Goal: Navigation & Orientation: Find specific page/section

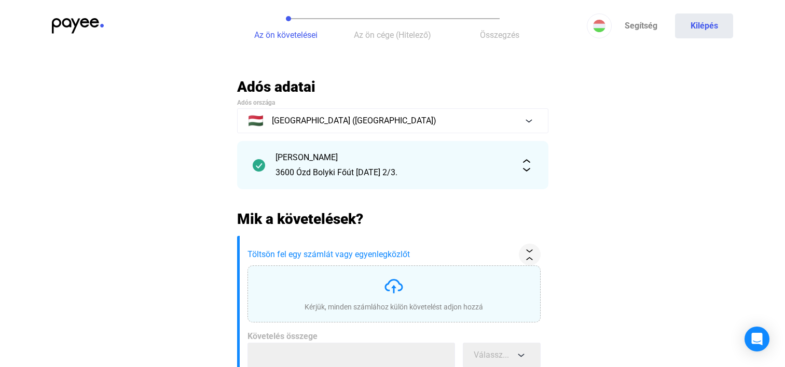
click at [68, 23] on img at bounding box center [78, 26] width 52 height 16
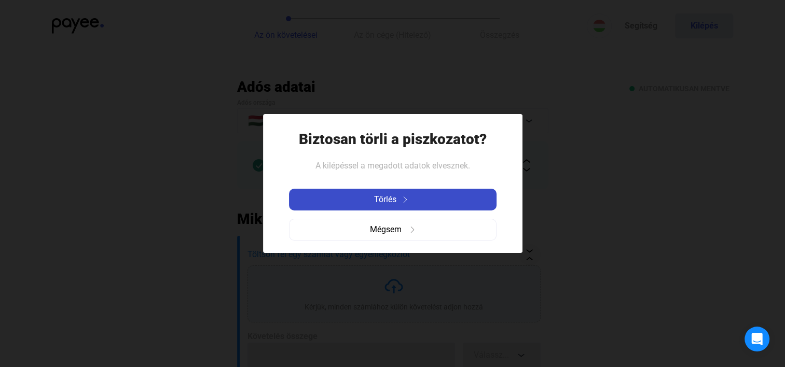
click at [378, 191] on button "Törlés" at bounding box center [392, 200] width 207 height 22
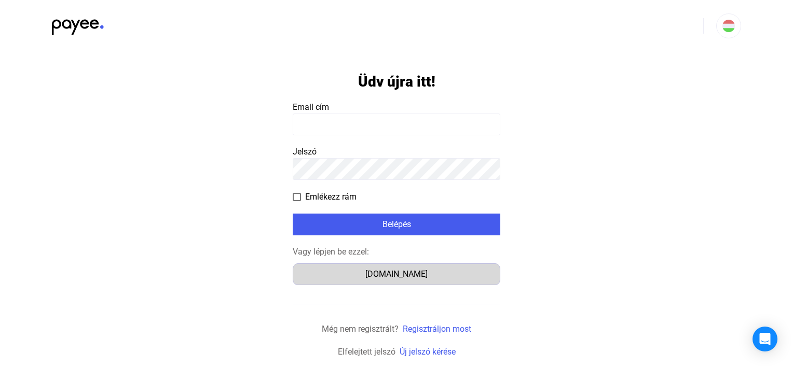
click at [396, 275] on div "Számlázz.hu" at bounding box center [396, 274] width 200 height 12
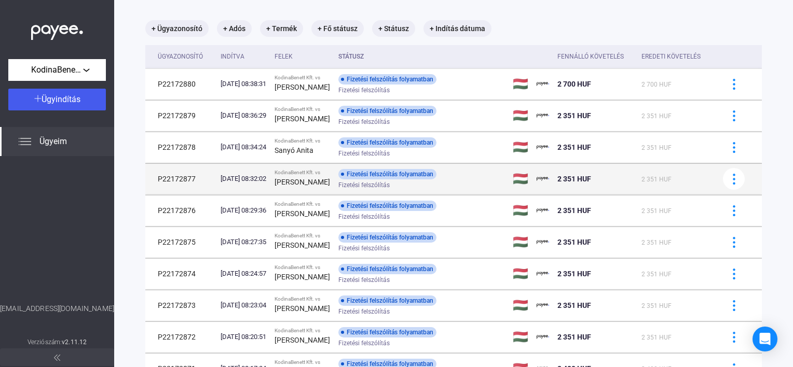
scroll to position [145, 0]
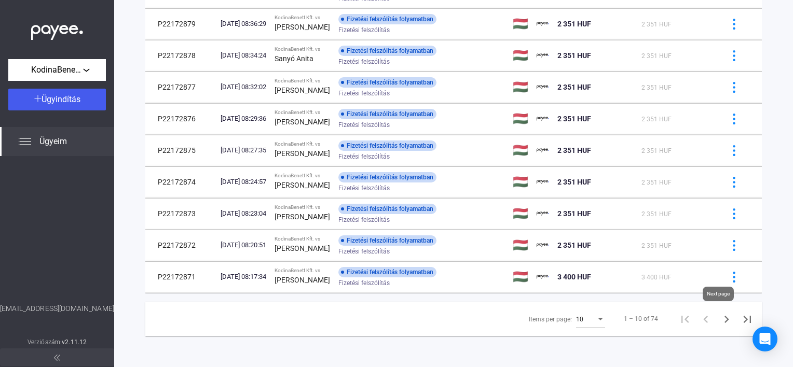
click at [719, 317] on icon "Next page" at bounding box center [726, 319] width 15 height 15
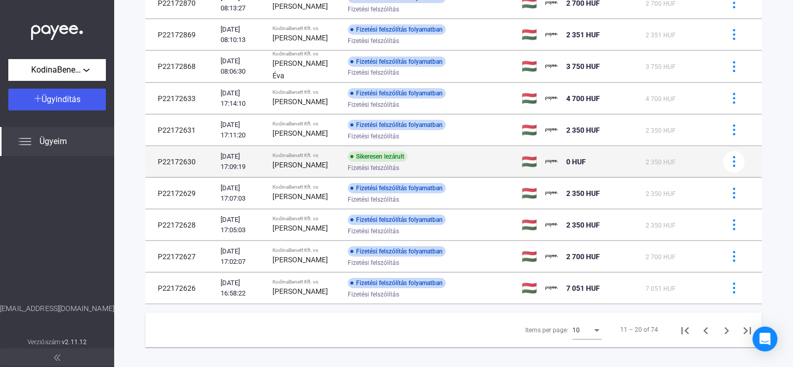
scroll to position [145, 0]
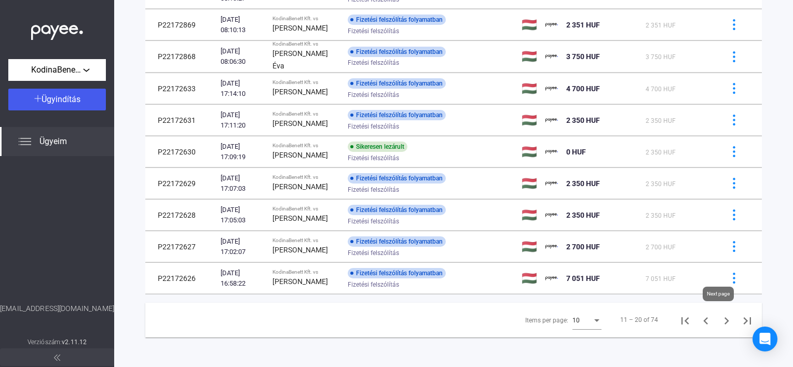
click at [727, 314] on button "Next page" at bounding box center [726, 320] width 21 height 21
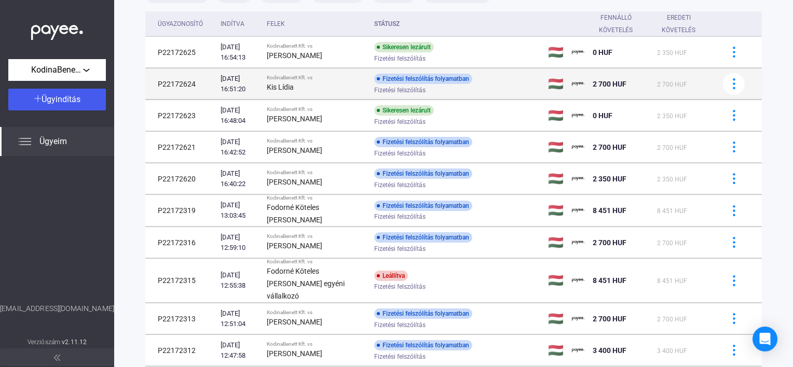
scroll to position [101, 0]
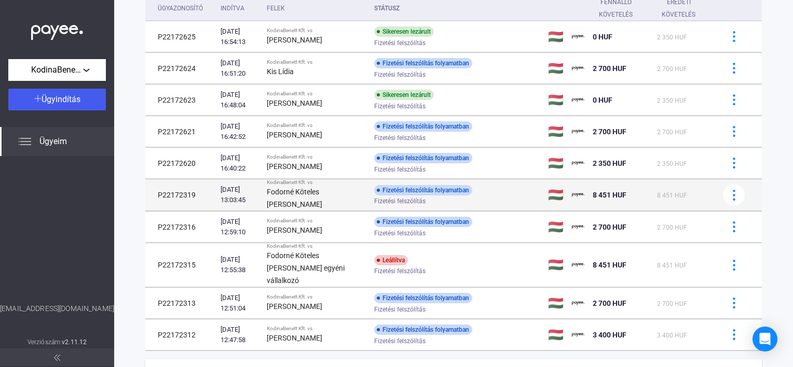
click at [332, 186] on div "KodinaBenett Kft. vs" at bounding box center [316, 182] width 99 height 6
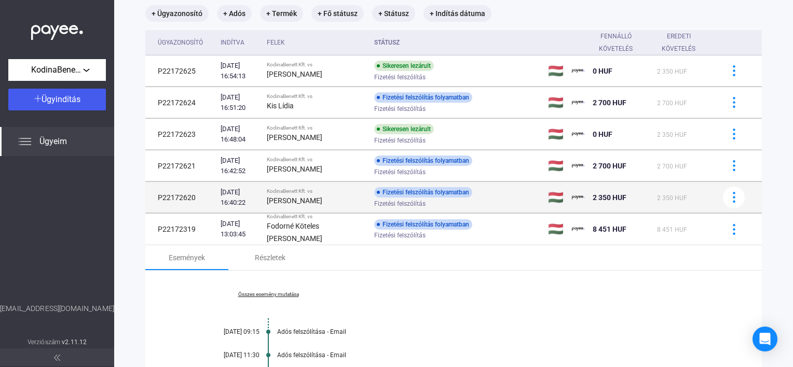
scroll to position [49, 0]
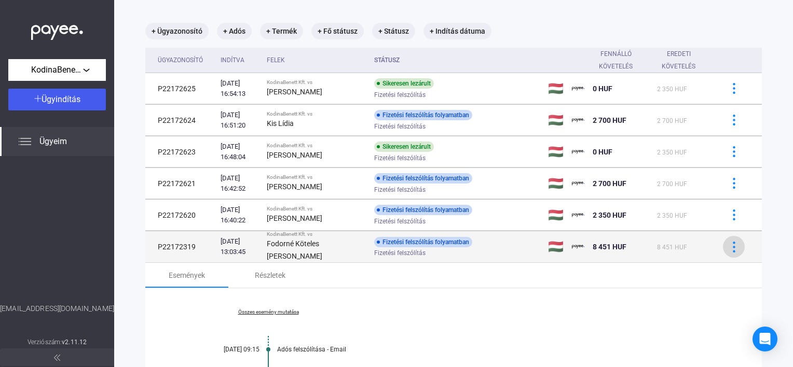
click at [725, 251] on button at bounding box center [733, 247] width 22 height 22
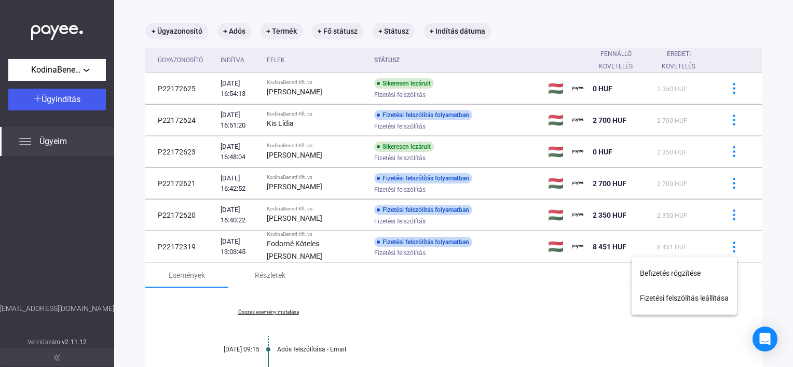
click at [726, 248] on div at bounding box center [396, 183] width 793 height 367
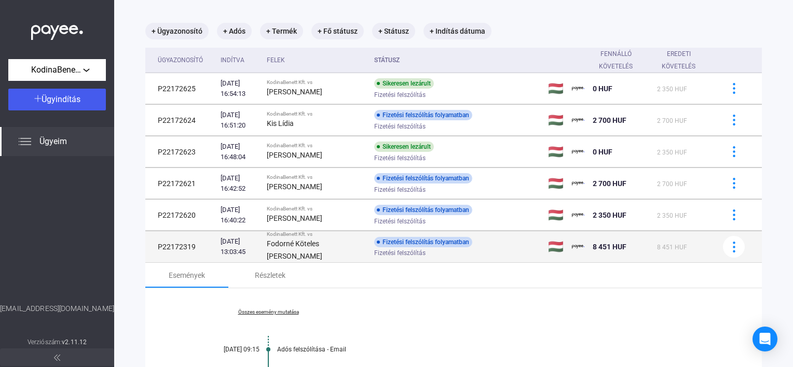
click at [258, 245] on div "2025.09.03. 13:03:45" at bounding box center [239, 247] width 38 height 21
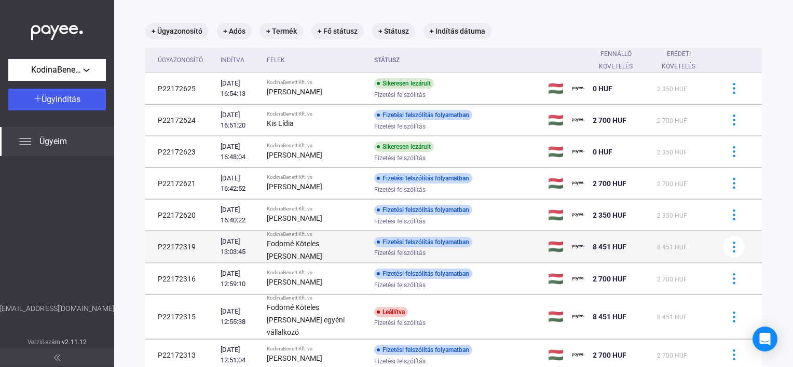
click at [311, 243] on div "Fodorné Köteles Ibolya" at bounding box center [316, 250] width 99 height 25
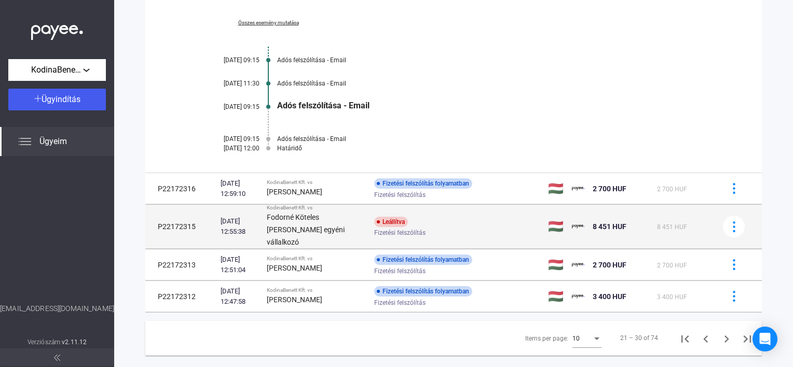
scroll to position [344, 0]
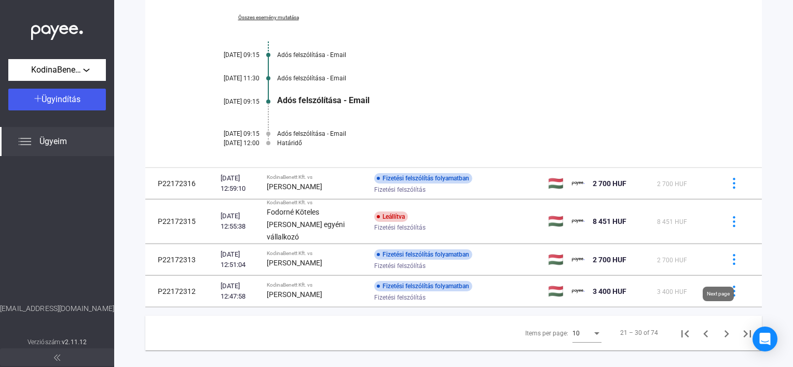
click at [720, 327] on icon "Next page" at bounding box center [726, 334] width 15 height 15
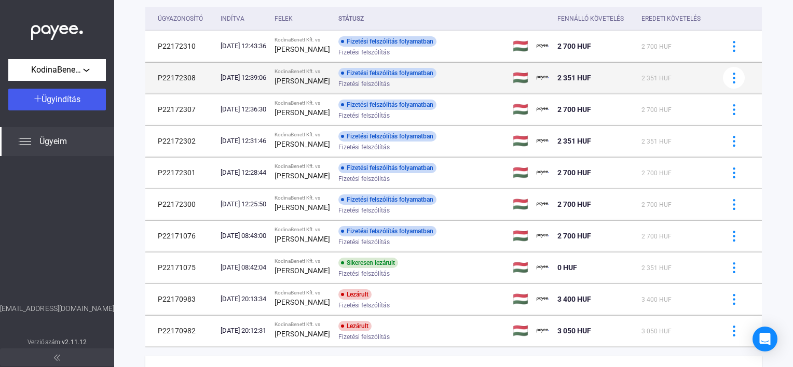
scroll to position [145, 0]
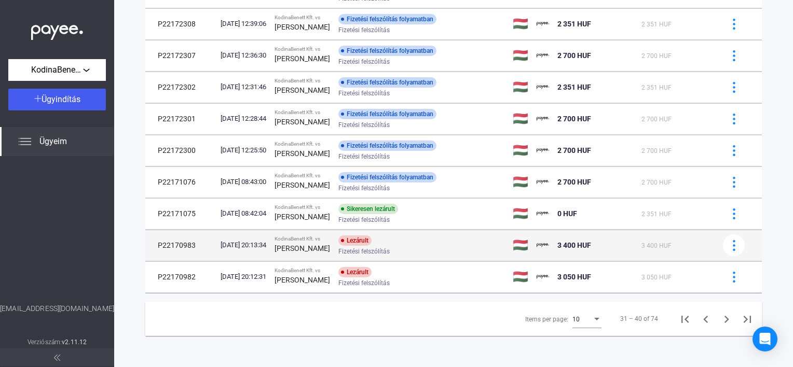
click at [263, 249] on div "2025.07.14. 20:13:34" at bounding box center [243, 245] width 46 height 10
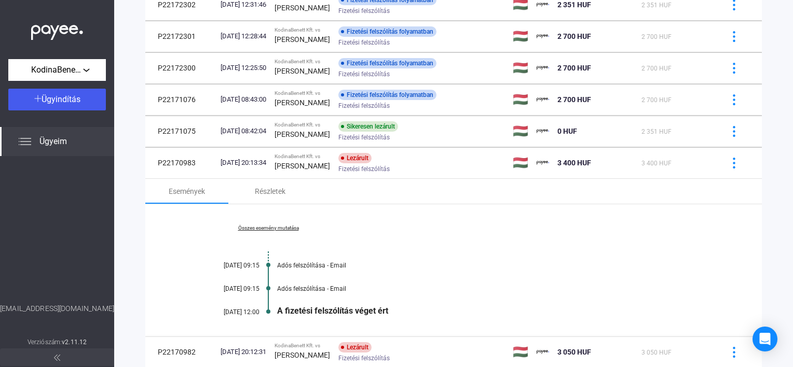
scroll to position [301, 0]
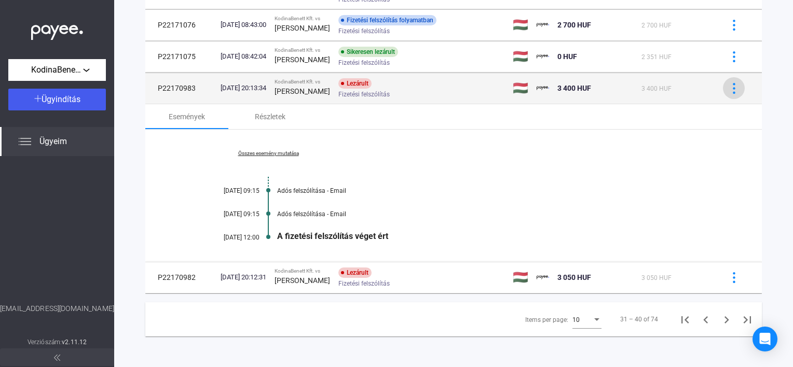
click at [728, 90] on img at bounding box center [733, 88] width 11 height 11
click at [727, 90] on div at bounding box center [396, 183] width 793 height 367
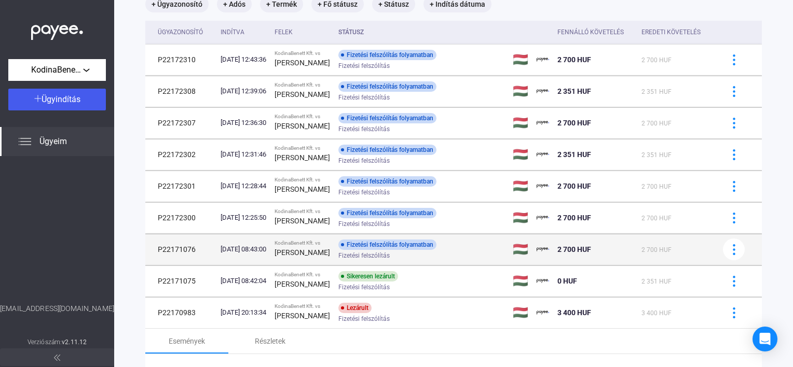
scroll to position [93, 0]
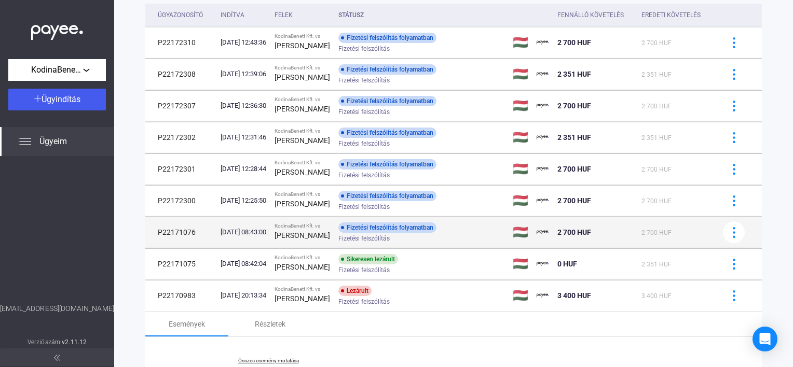
click at [361, 234] on span "Fizetési felszólítás" at bounding box center [363, 238] width 51 height 12
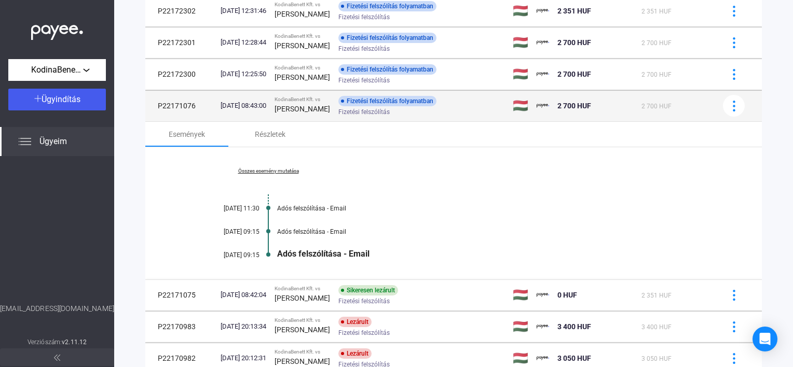
scroll to position [197, 0]
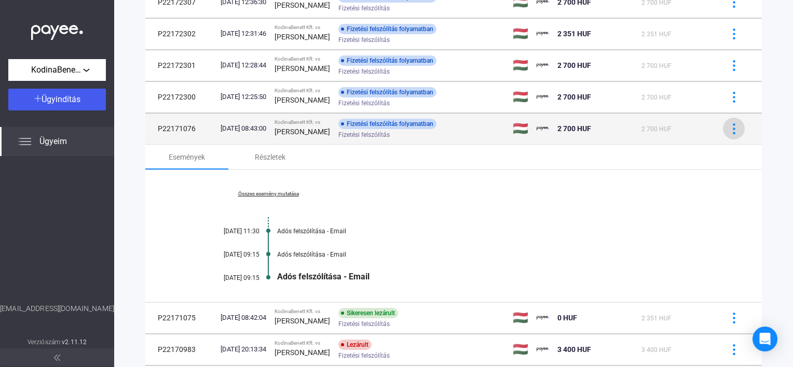
click at [728, 131] on img at bounding box center [733, 128] width 11 height 11
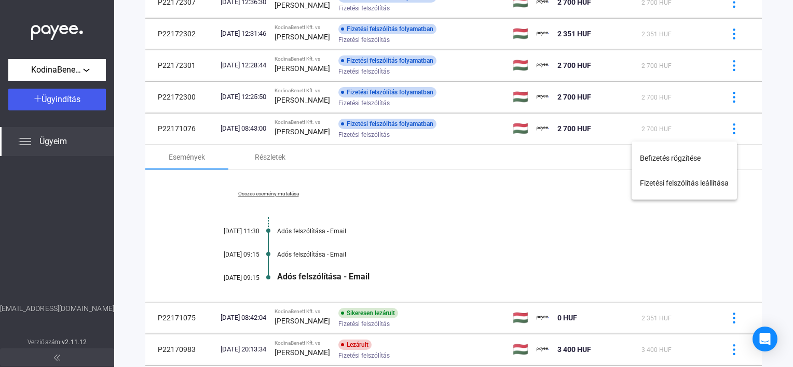
click at [724, 130] on div at bounding box center [396, 183] width 793 height 367
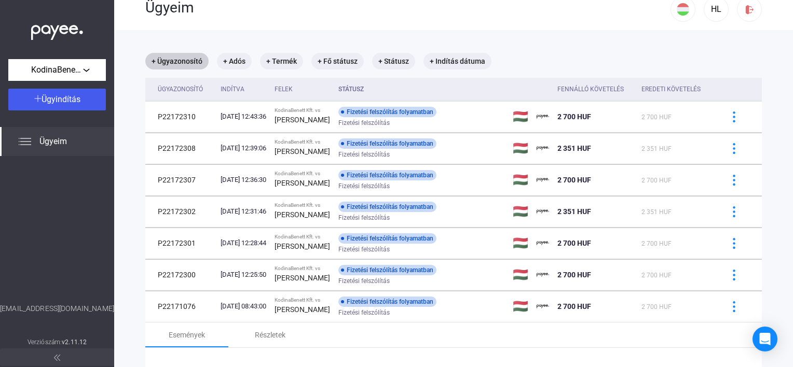
scroll to position [0, 0]
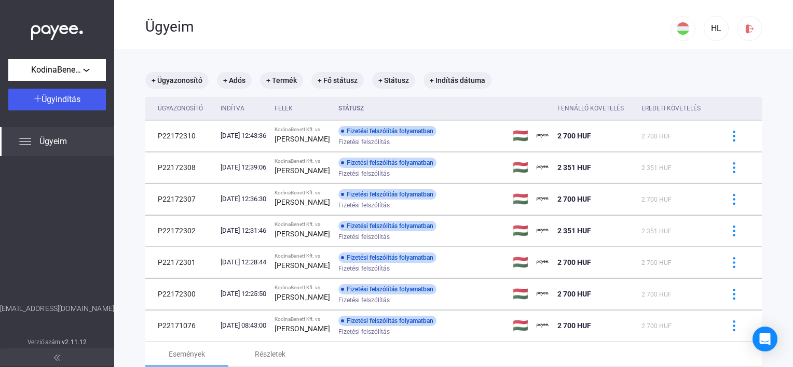
click at [65, 29] on img at bounding box center [57, 29] width 52 height 21
